Goal: Check status: Check status

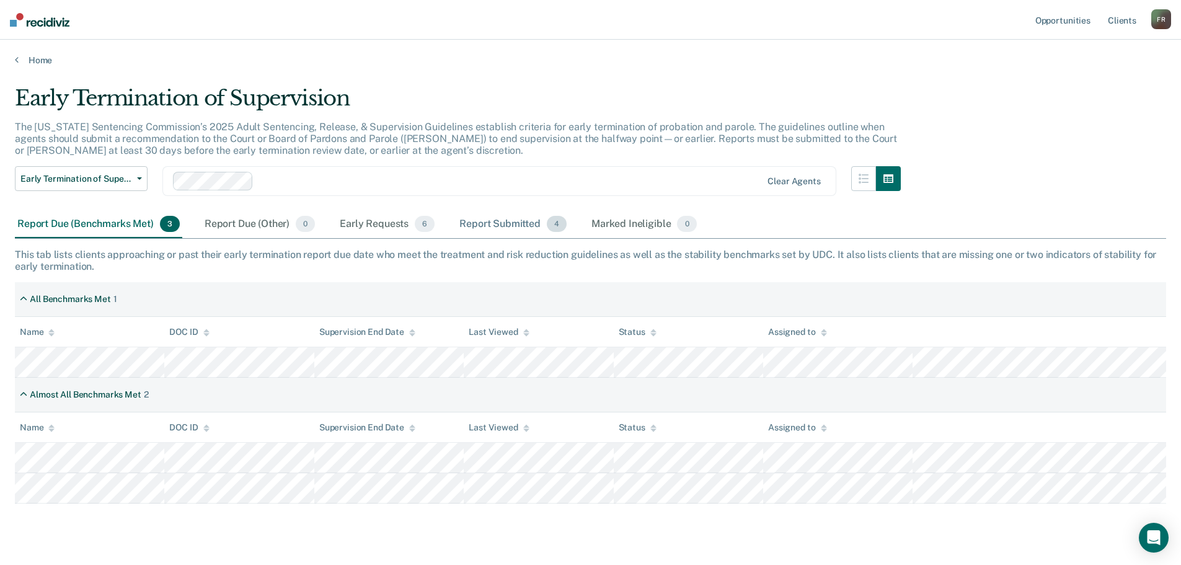
click at [502, 223] on div "Report Submitted 4" at bounding box center [513, 224] width 112 height 27
